Goal: Task Accomplishment & Management: Complete application form

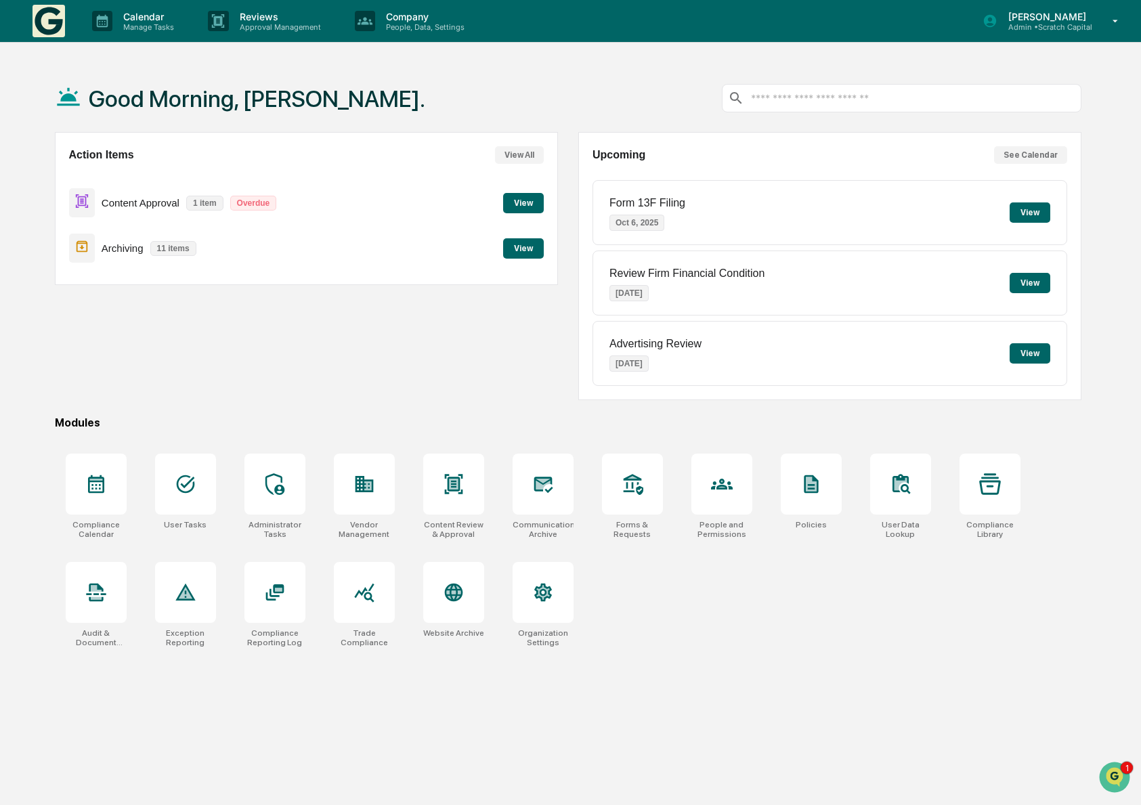
click at [410, 370] on div "Action Items View All Content Approval 1 item Overdue View Archiving 11 items V…" at bounding box center [306, 266] width 503 height 268
click at [1073, 26] on p "Admin • Scratch Capital" at bounding box center [1044, 26] width 95 height 9
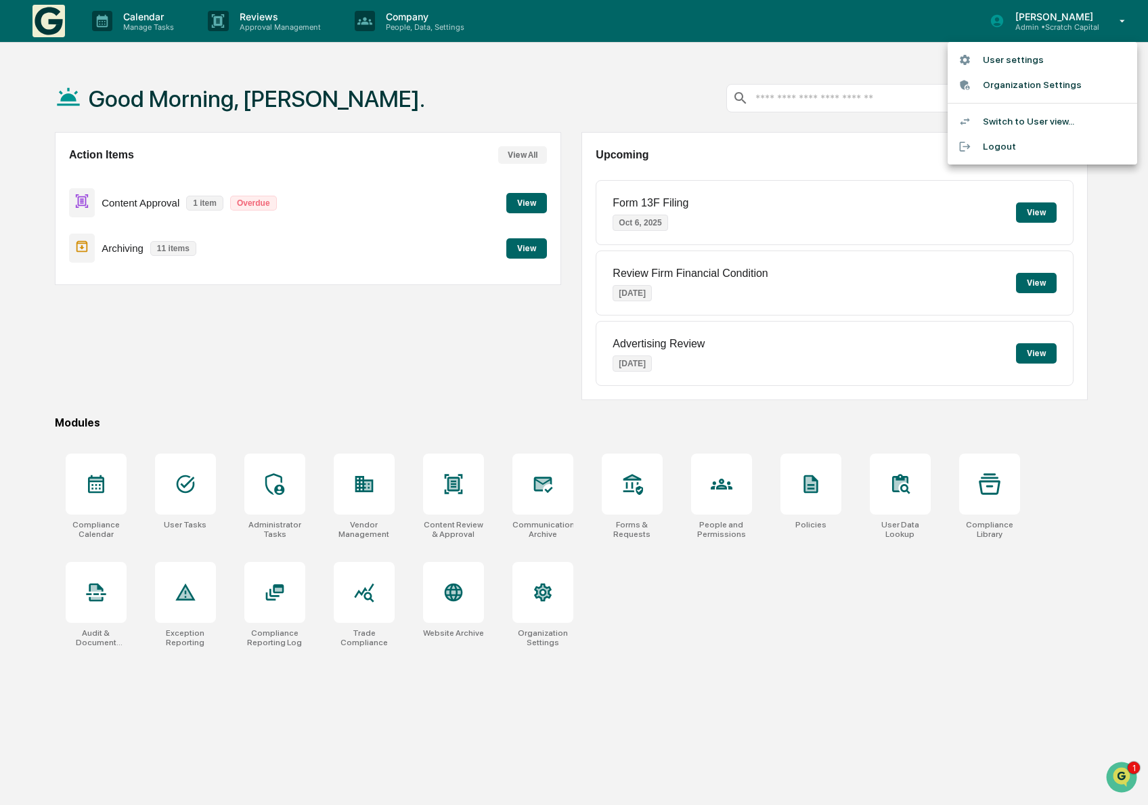
click at [1008, 125] on li "Switch to User view..." at bounding box center [1043, 121] width 190 height 25
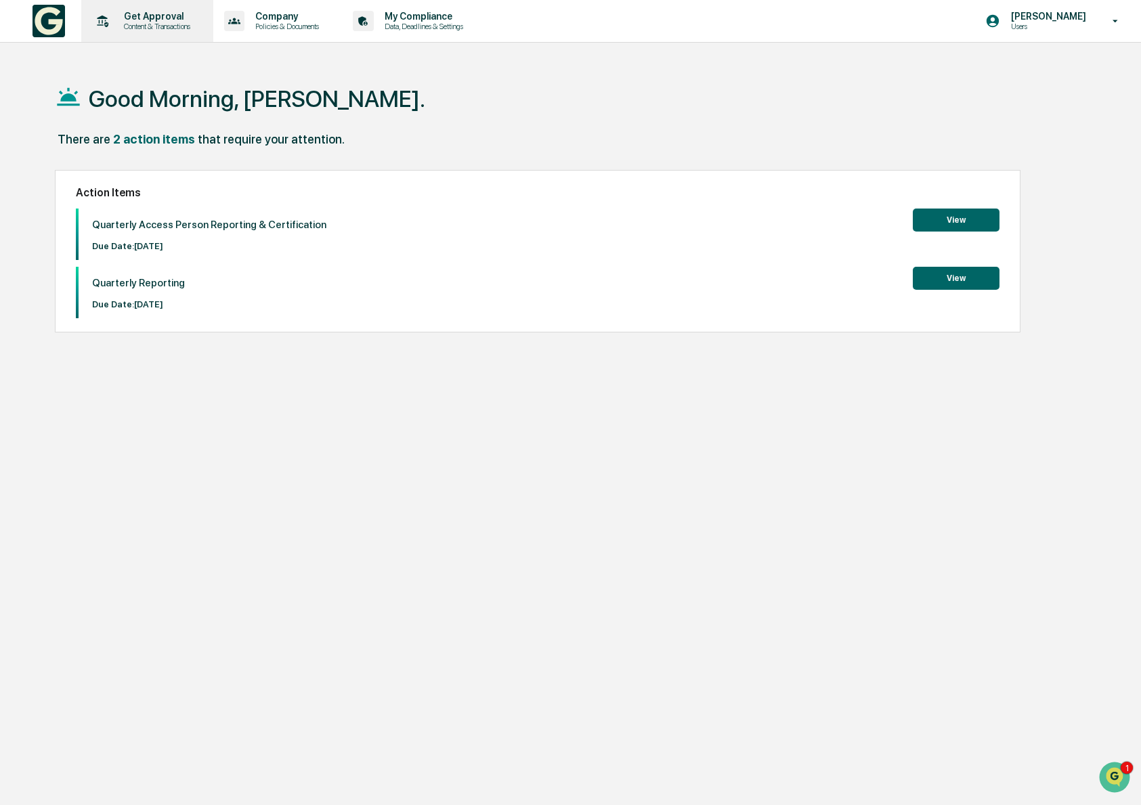
click at [171, 21] on p "Get Approval" at bounding box center [155, 16] width 84 height 11
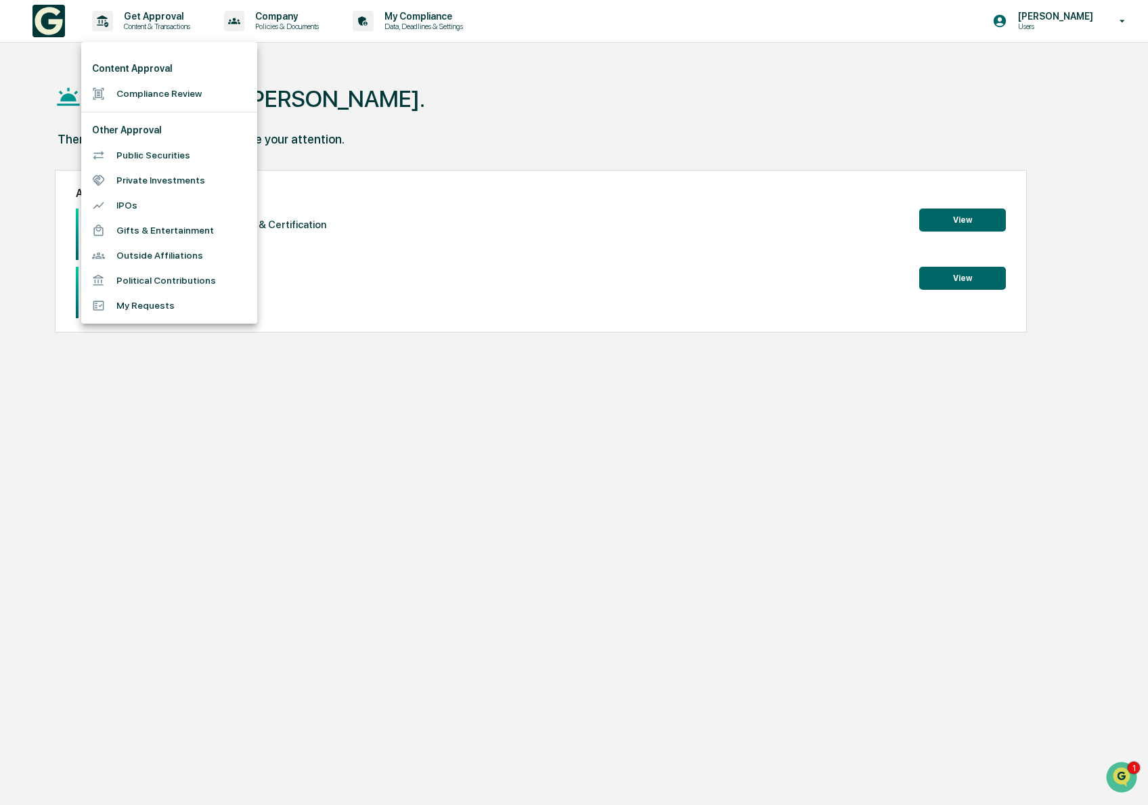
click at [181, 97] on li "Compliance Review" at bounding box center [169, 93] width 176 height 25
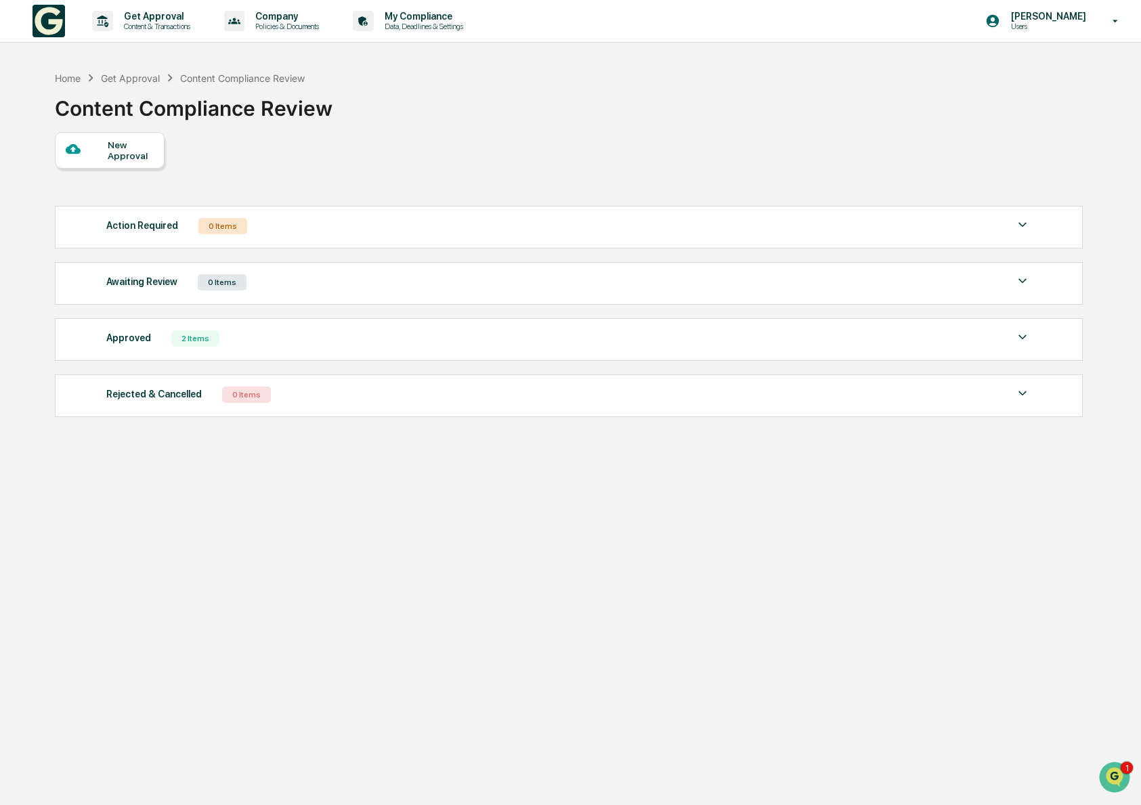
click at [120, 152] on div "New Approval" at bounding box center [130, 150] width 45 height 22
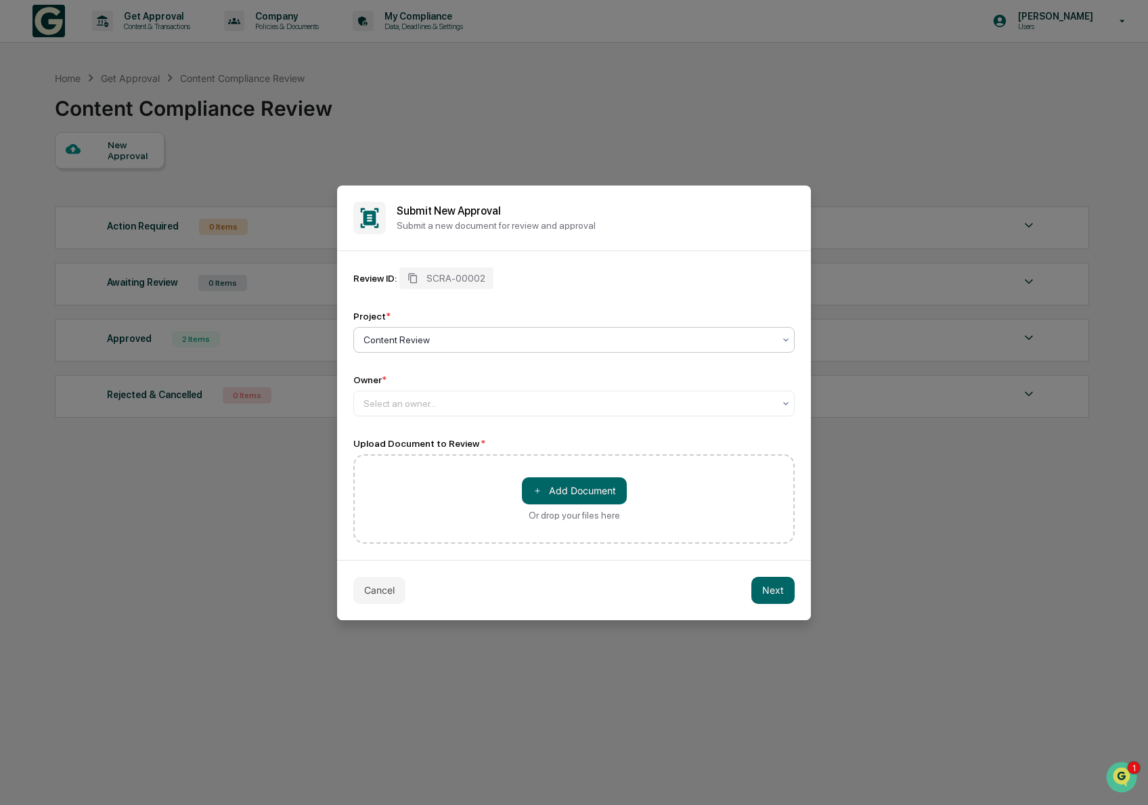
click at [443, 339] on div at bounding box center [569, 340] width 410 height 14
click at [427, 413] on div "Select an owner..." at bounding box center [573, 404] width 441 height 26
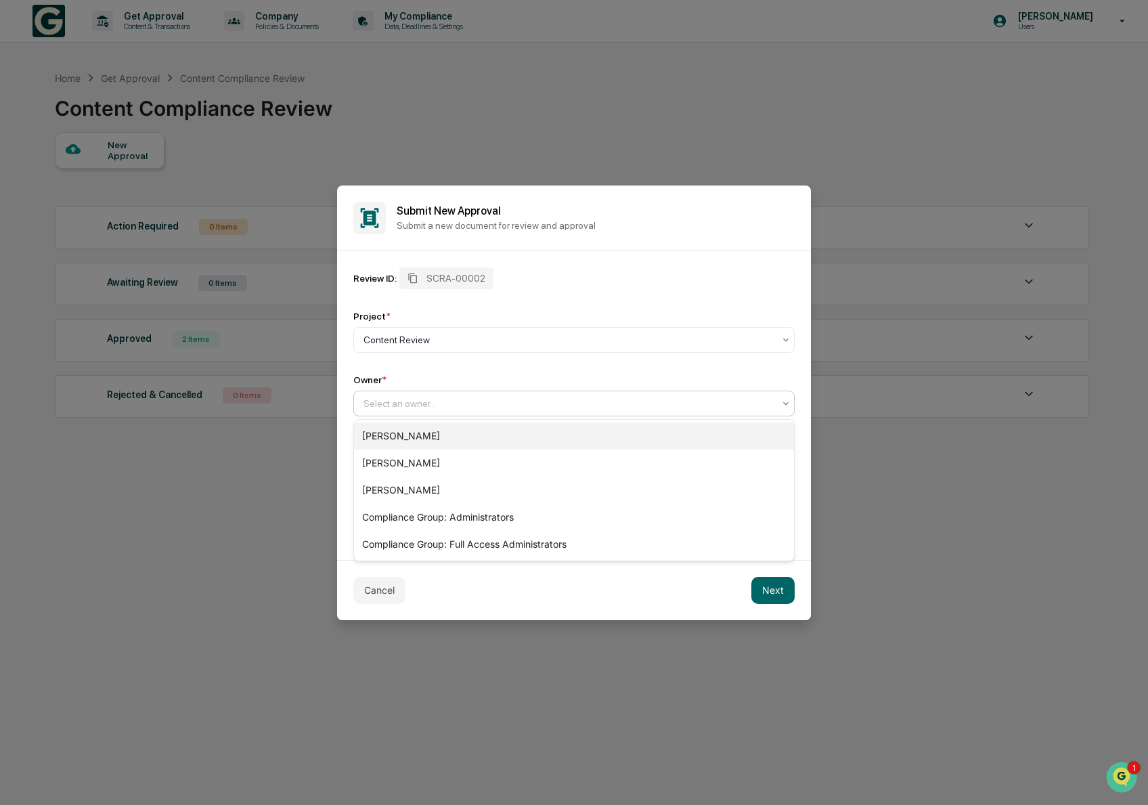
click at [427, 437] on div "[PERSON_NAME]" at bounding box center [574, 436] width 440 height 27
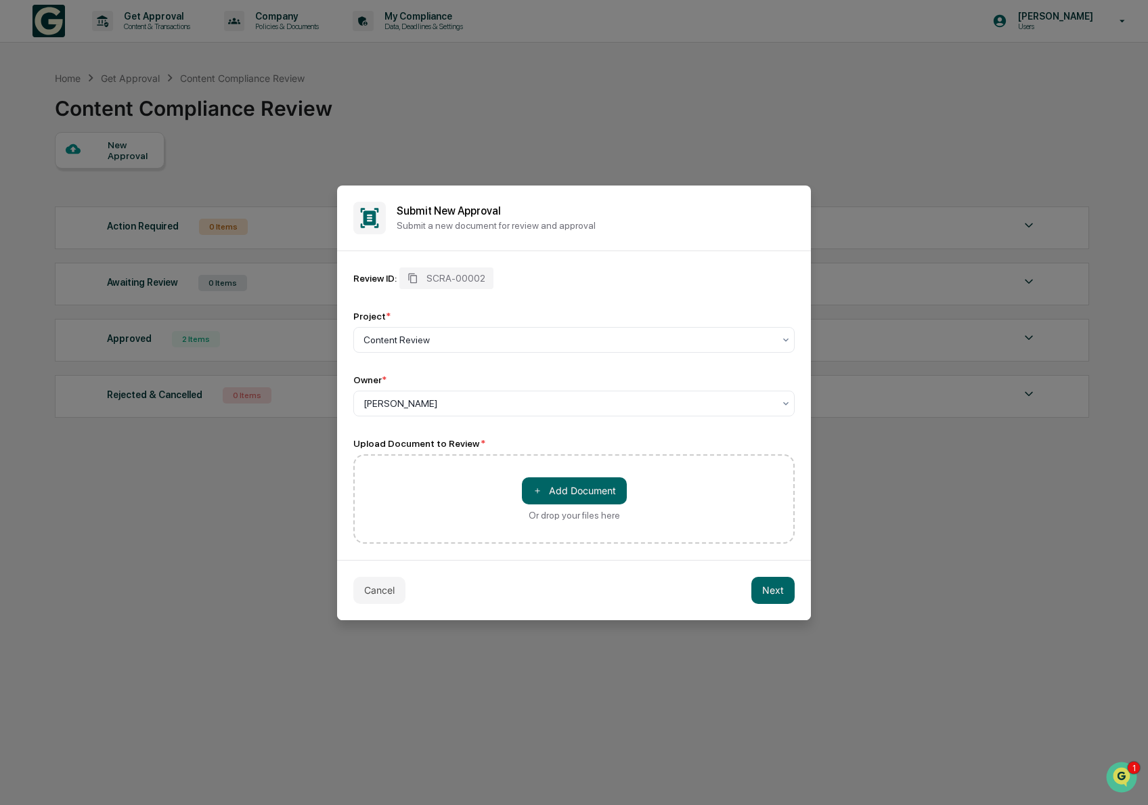
click at [482, 490] on div "＋ Add Document Or drop your files here" at bounding box center [573, 498] width 441 height 89
click at [594, 482] on button "＋ Add Document" at bounding box center [574, 490] width 105 height 27
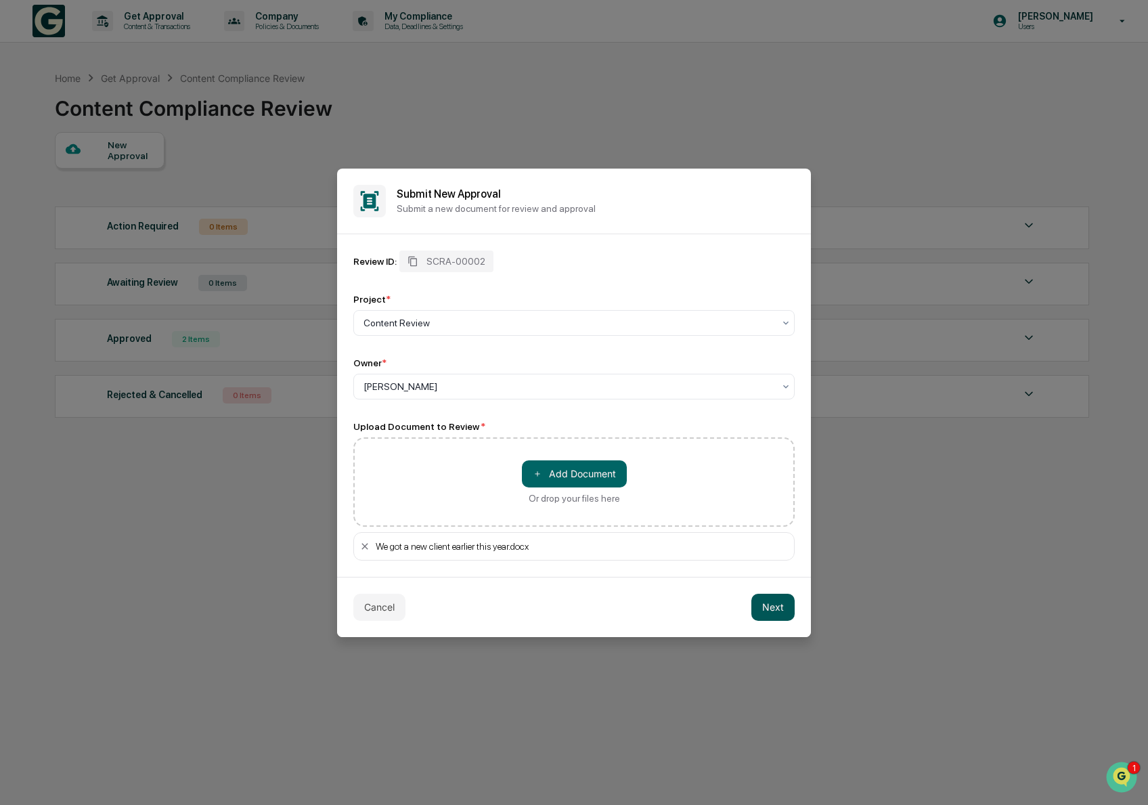
click at [773, 612] on button "Next" at bounding box center [773, 607] width 43 height 27
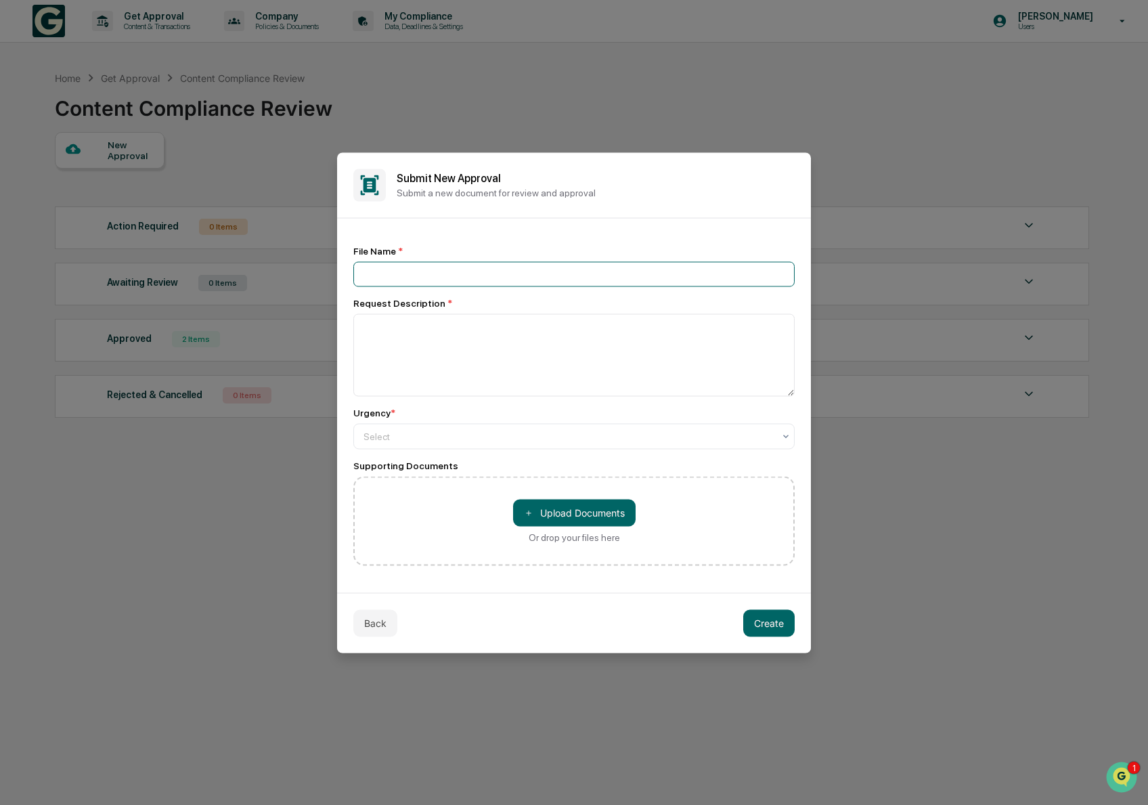
click at [467, 264] on input at bounding box center [573, 273] width 441 height 25
type input "**********"
click at [479, 327] on textarea at bounding box center [573, 354] width 441 height 83
click at [502, 272] on input "**********" at bounding box center [573, 273] width 441 height 25
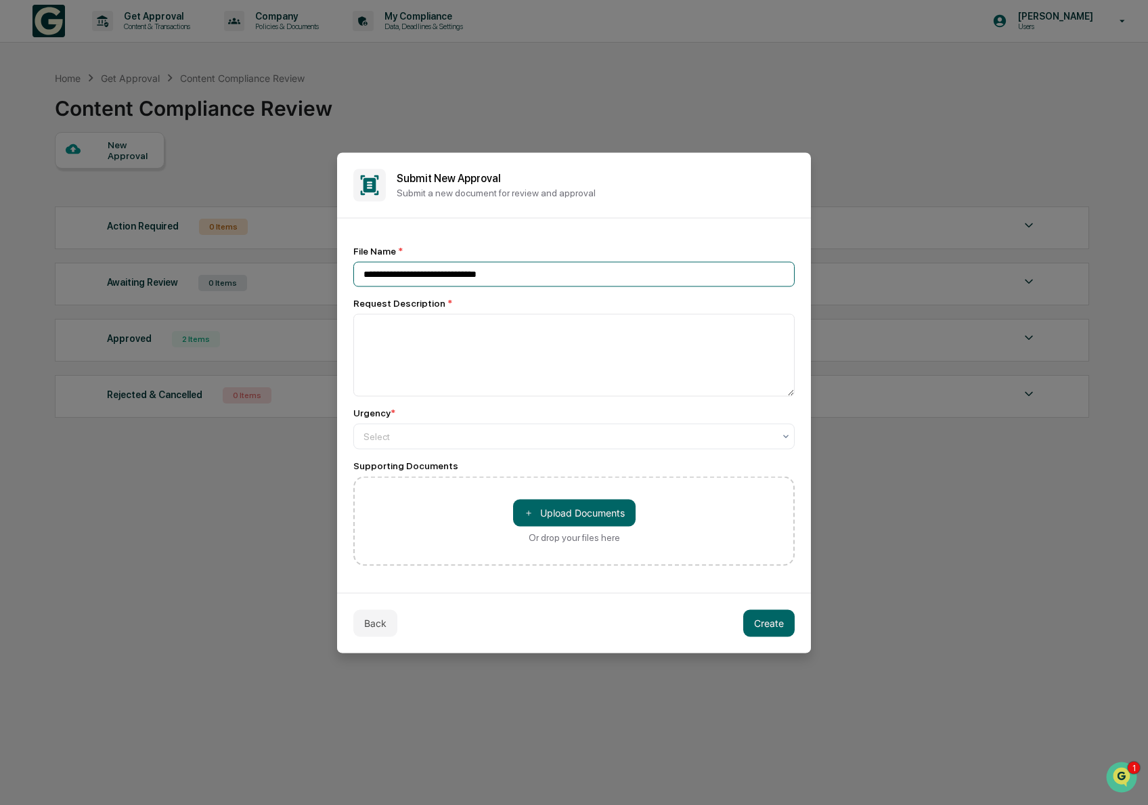
click at [502, 272] on input "**********" at bounding box center [573, 273] width 441 height 25
click at [505, 359] on textarea at bounding box center [573, 354] width 441 height 83
paste textarea "**********"
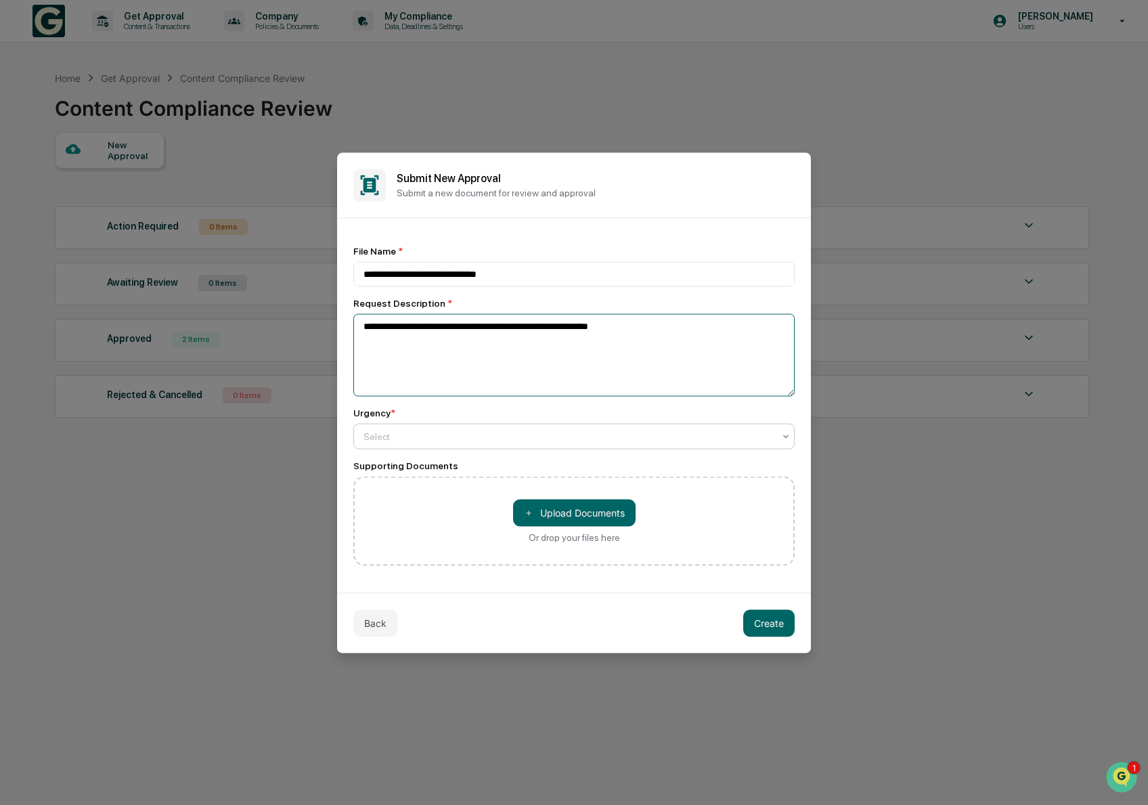
type textarea "**********"
click at [426, 441] on div at bounding box center [569, 436] width 410 height 14
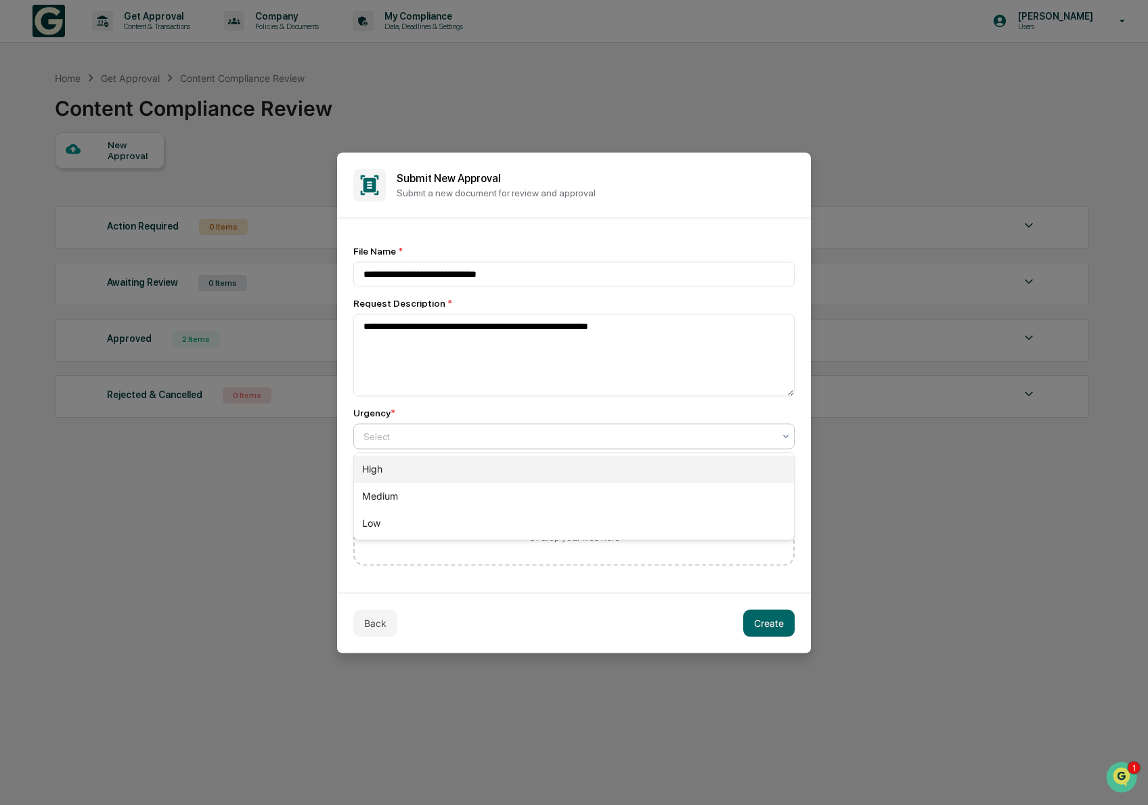
click at [411, 473] on div "High" at bounding box center [574, 469] width 440 height 27
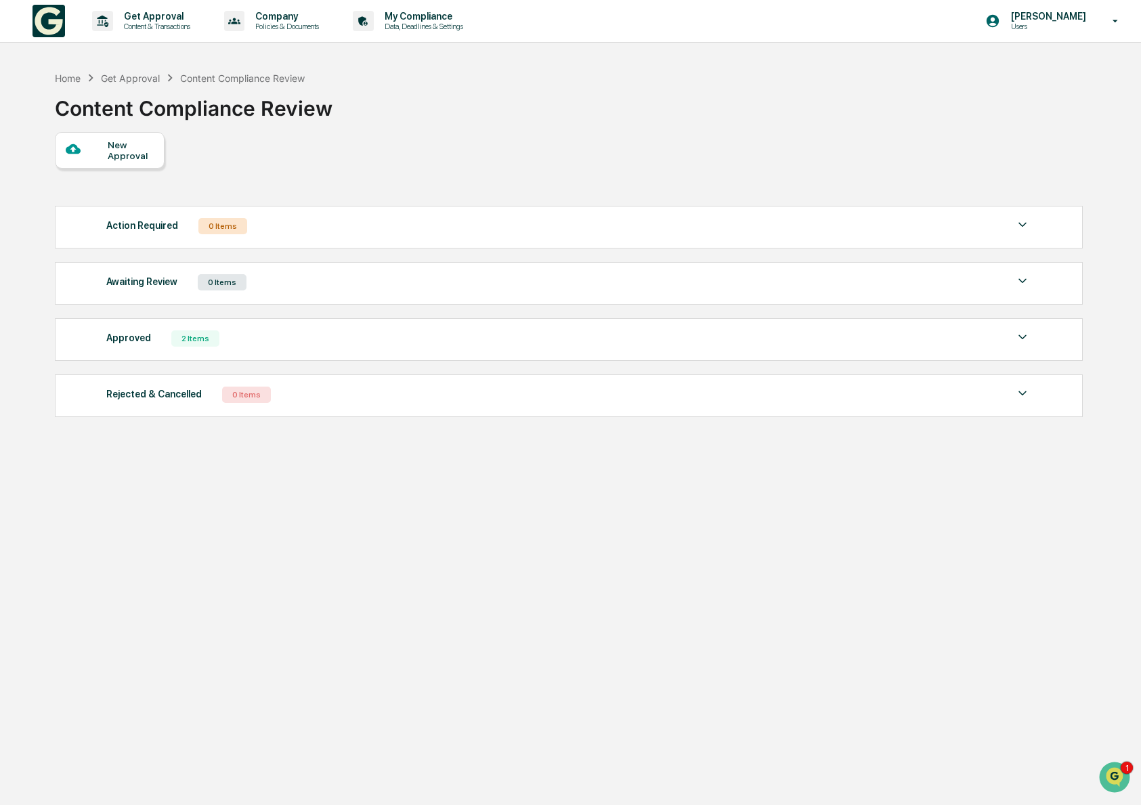
click at [427, 137] on div "New Approval Action Required 0 Items No data to display Show 5 Page 1 of 0 |< <…" at bounding box center [568, 278] width 1027 height 292
click at [200, 342] on div "2 Items" at bounding box center [195, 338] width 48 height 16
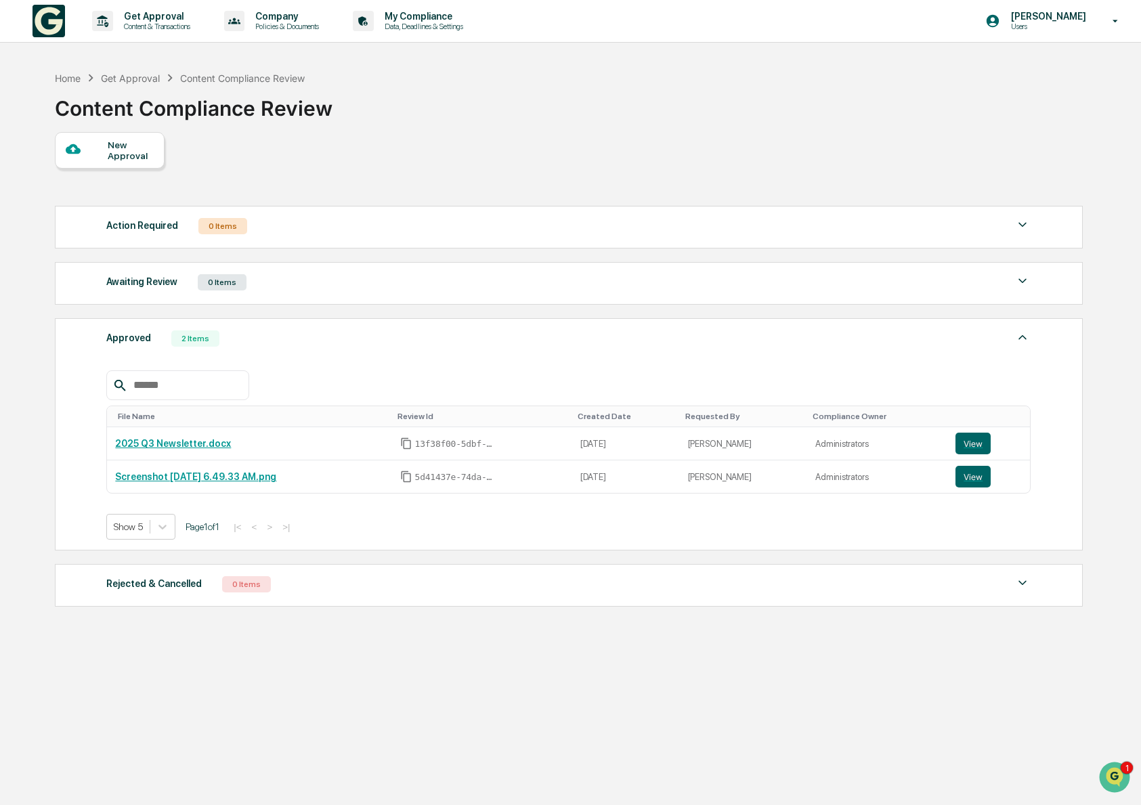
click at [347, 347] on div "Approved 2 Items" at bounding box center [568, 338] width 924 height 19
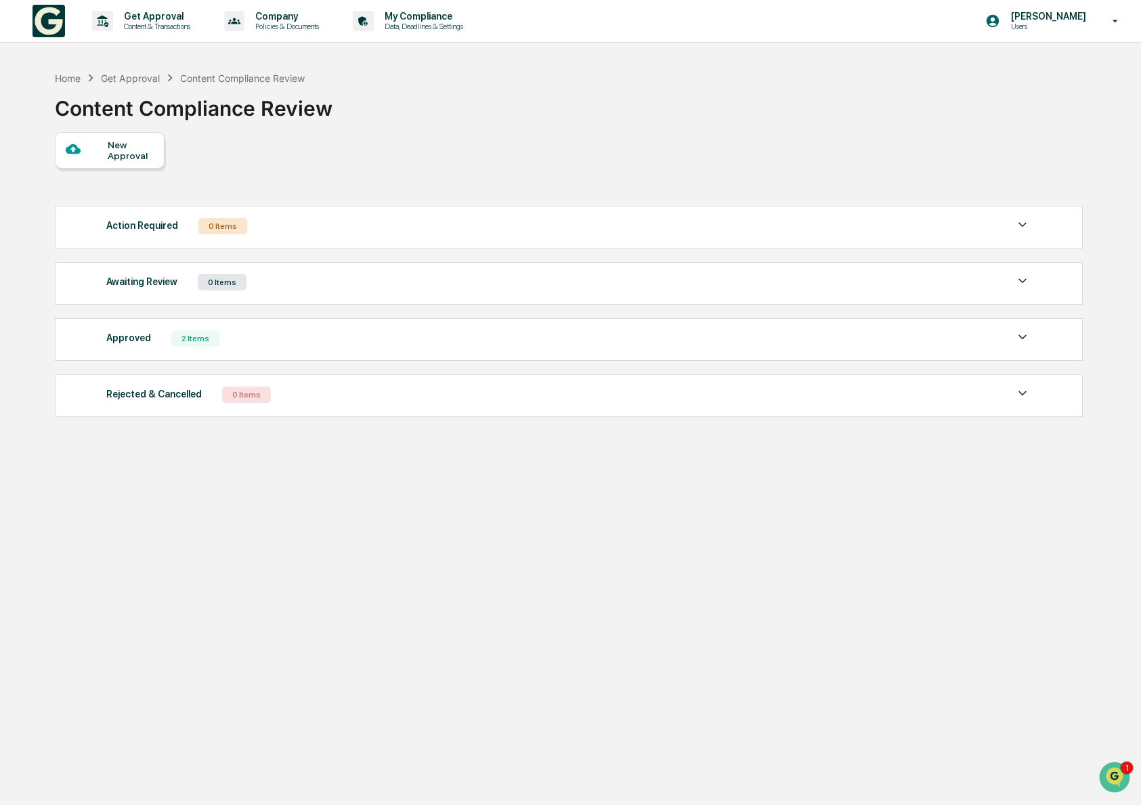
click at [437, 168] on div "New Approval Action Required 0 Items No data to display Show 5 Page 1 of 0 |< <…" at bounding box center [568, 278] width 1027 height 292
